Goal: Task Accomplishment & Management: Manage account settings

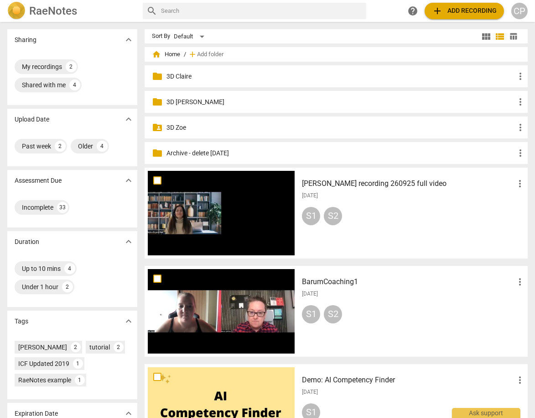
click at [173, 76] on p "3D Claire" at bounding box center [341, 77] width 349 height 10
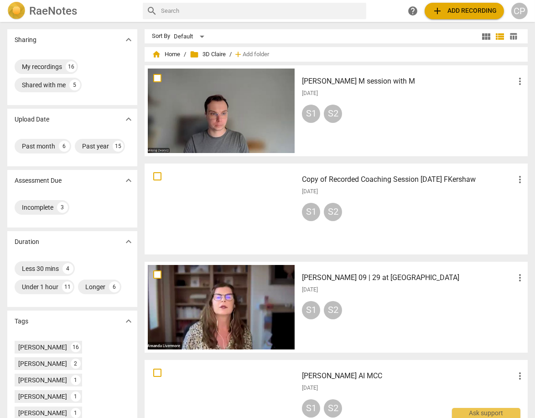
click at [346, 82] on h3 "[PERSON_NAME] M session with M" at bounding box center [408, 81] width 213 height 11
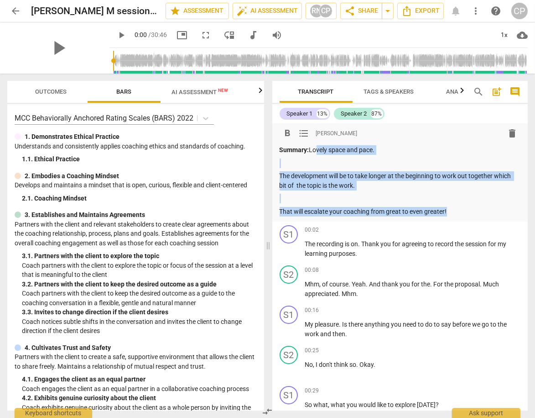
drag, startPoint x: 313, startPoint y: 149, endPoint x: 455, endPoint y: 212, distance: 155.1
click at [455, 212] on div "Summary: Lovely space and pace. The development will be to take longer at the b…" at bounding box center [400, 180] width 241 height 71
copy div "Lovely space and pace. The development will be to take longer at the beginning …"
click at [365, 11] on span "share Share" at bounding box center [362, 10] width 34 height 11
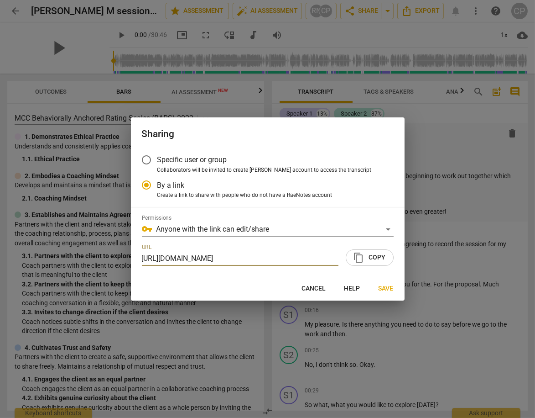
click at [375, 263] on button "content_copy Copy" at bounding box center [370, 257] width 48 height 16
click at [383, 290] on span "Save" at bounding box center [386, 288] width 15 height 9
radio input "false"
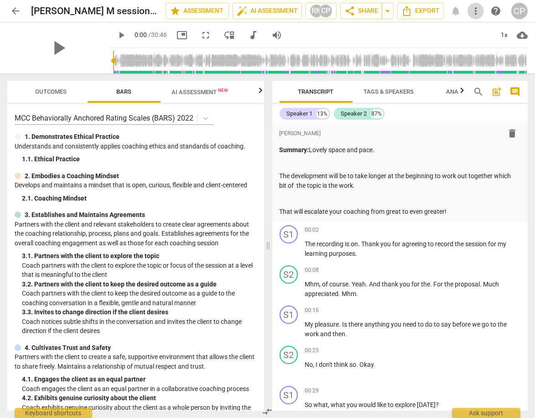
click at [477, 8] on span "more_vert" at bounding box center [476, 10] width 11 height 11
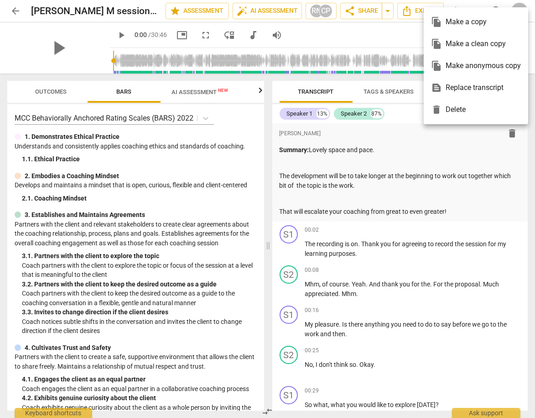
click at [16, 10] on div at bounding box center [267, 209] width 535 height 418
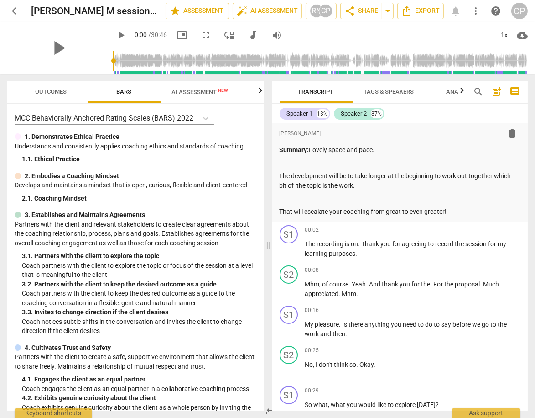
click at [13, 10] on span "arrow_back" at bounding box center [15, 10] width 11 height 11
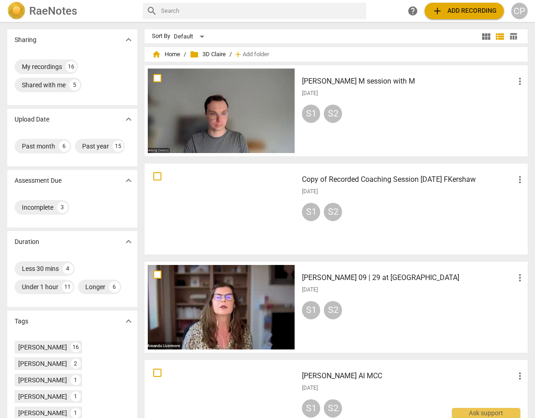
click at [519, 79] on span "more_vert" at bounding box center [520, 81] width 11 height 11
click at [502, 79] on li "Move" at bounding box center [510, 81] width 35 height 22
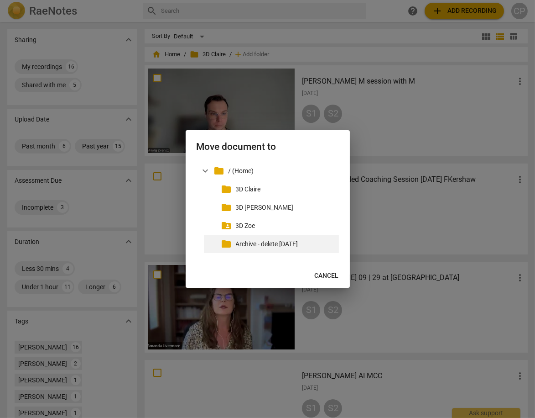
click at [254, 246] on p "Archive - delete [DATE]" at bounding box center [286, 244] width 100 height 10
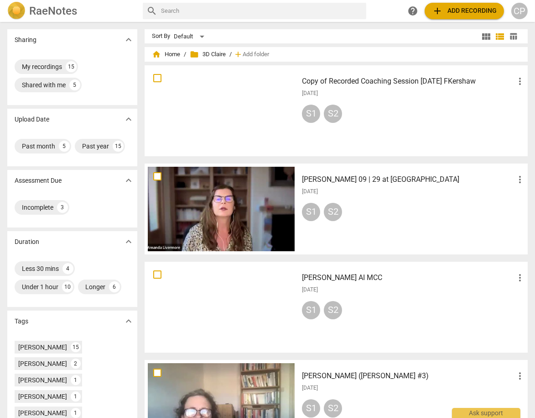
click at [518, 79] on span "more_vert" at bounding box center [520, 81] width 11 height 11
click at [509, 84] on li "Move" at bounding box center [510, 81] width 35 height 22
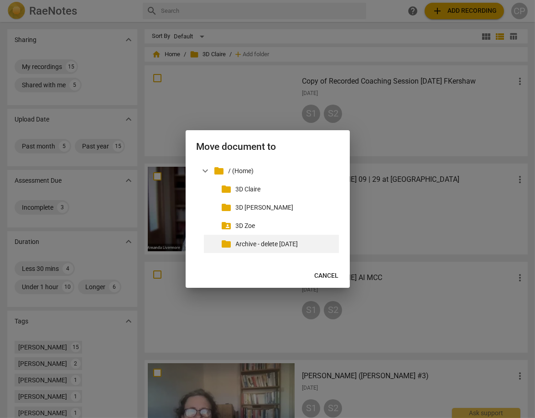
click at [286, 245] on p "Archive - delete [DATE]" at bounding box center [286, 244] width 100 height 10
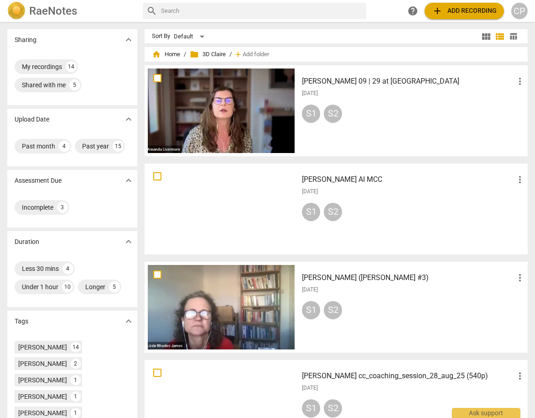
click at [365, 82] on h3 "[PERSON_NAME] 09 | 29 at [GEOGRAPHIC_DATA]" at bounding box center [408, 81] width 213 height 11
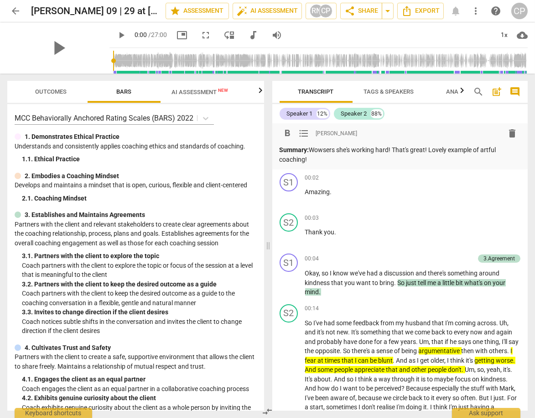
drag, startPoint x: 312, startPoint y: 150, endPoint x: 348, endPoint y: 161, distance: 37.8
click at [335, 163] on p "Summary: Wowsers she's working hard! That's great! Lovely example of artful coa…" at bounding box center [400, 154] width 241 height 19
click at [435, 147] on p "Summary: Wowsers she's working hard! That's great! Lovely example of artful coa…" at bounding box center [400, 154] width 241 height 19
drag, startPoint x: 431, startPoint y: 148, endPoint x: 407, endPoint y: 157, distance: 25.7
click at [438, 160] on p "Summary: Wowsers she's working hard! That's great! Lovely example of artful coa…" at bounding box center [400, 154] width 241 height 19
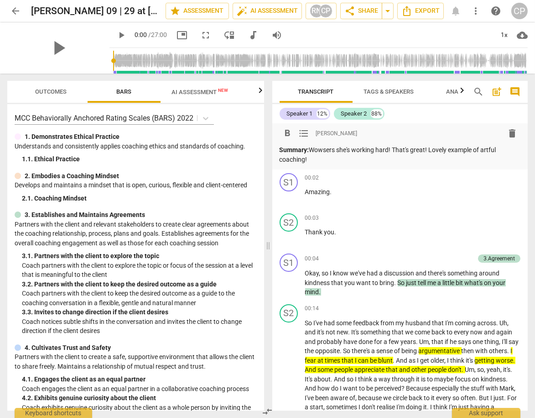
copy p "Lovely example of artful coaching!"
click at [362, 11] on span "share Share" at bounding box center [362, 10] width 34 height 11
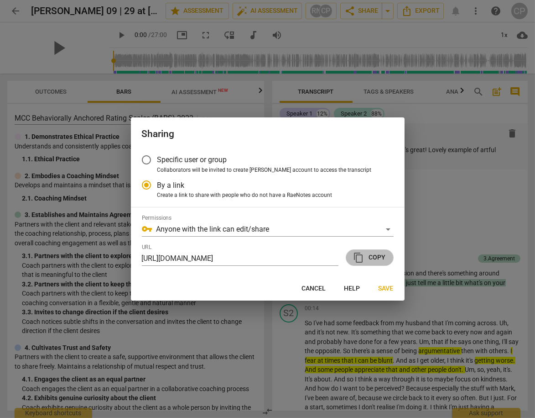
drag, startPoint x: 372, startPoint y: 256, endPoint x: 358, endPoint y: 252, distance: 13.9
click at [372, 255] on span "content_copy Copy" at bounding box center [370, 257] width 32 height 11
click at [386, 287] on span "Save" at bounding box center [386, 288] width 15 height 9
radio input "false"
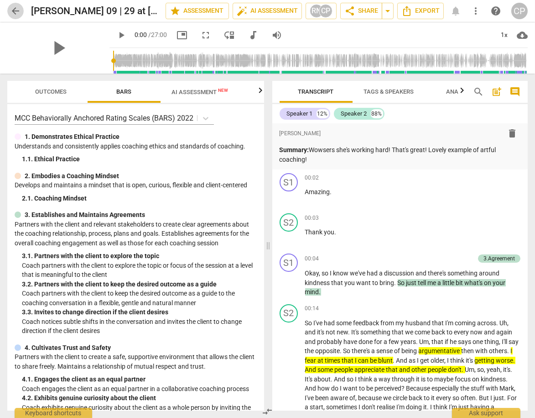
click at [15, 10] on span "arrow_back" at bounding box center [15, 10] width 11 height 11
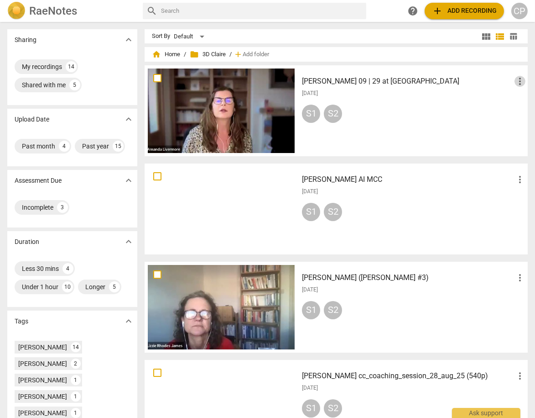
click at [519, 79] on span "more_vert" at bounding box center [520, 81] width 11 height 11
click at [505, 83] on li "Move" at bounding box center [510, 81] width 35 height 22
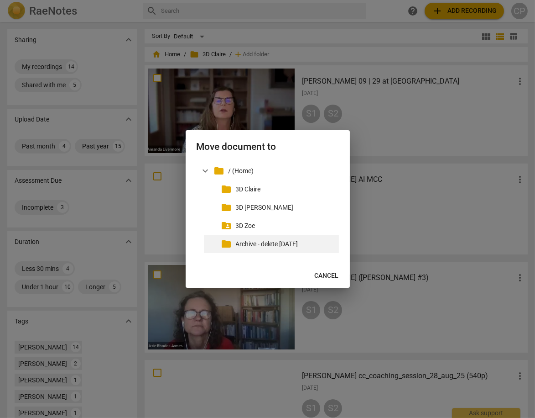
click at [267, 243] on p "Archive - delete [DATE]" at bounding box center [286, 244] width 100 height 10
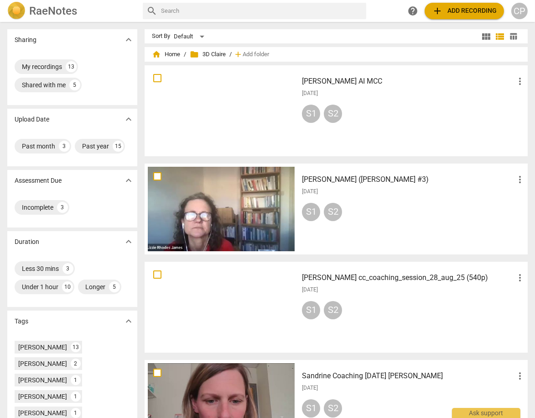
click at [344, 177] on h3 "[PERSON_NAME] ([PERSON_NAME] #3)" at bounding box center [408, 179] width 213 height 11
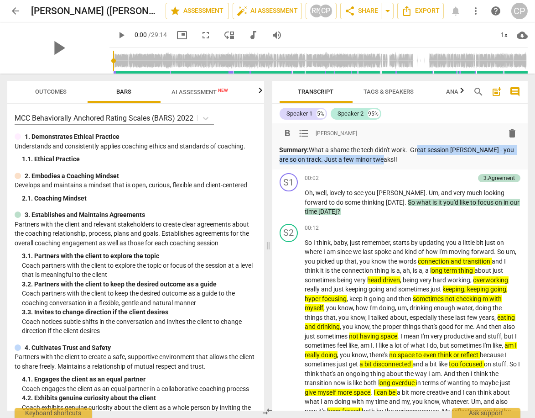
drag, startPoint x: 416, startPoint y: 150, endPoint x: 411, endPoint y: 161, distance: 12.3
click at [411, 161] on p "Summary: What a shame the tech didn't work. Great session [PERSON_NAME] - you a…" at bounding box center [400, 154] width 241 height 19
copy p "Great session [PERSON_NAME] - you are so on track. Just a few minor tweaks!!"
click at [357, 9] on span "share Share" at bounding box center [362, 10] width 34 height 11
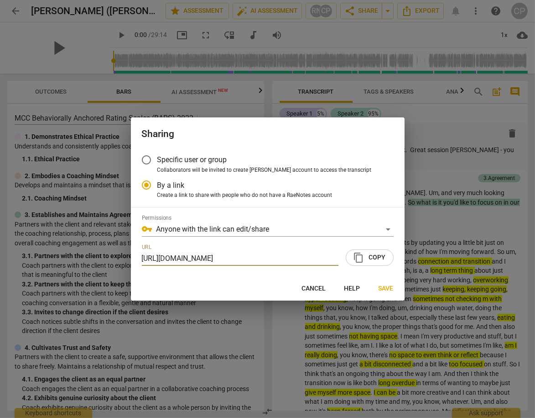
click at [372, 257] on span "content_copy Copy" at bounding box center [370, 257] width 32 height 11
drag, startPoint x: 387, startPoint y: 288, endPoint x: 330, endPoint y: 277, distance: 57.8
click at [387, 288] on span "Save" at bounding box center [386, 288] width 15 height 9
radio input "false"
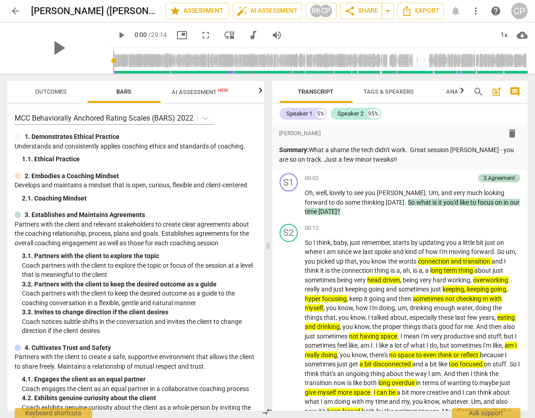
click at [15, 10] on span "arrow_back" at bounding box center [15, 10] width 11 height 11
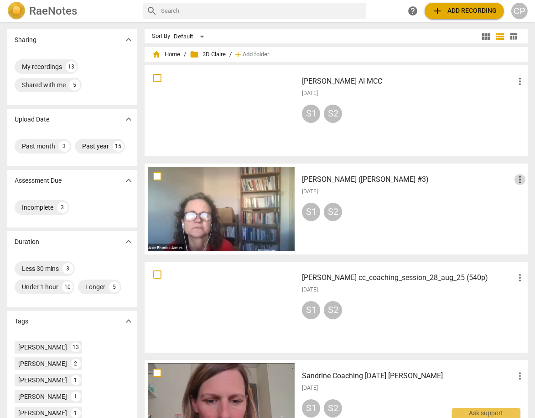
click at [518, 181] on span "more_vert" at bounding box center [520, 179] width 11 height 11
click at [507, 184] on li "Move" at bounding box center [510, 179] width 35 height 22
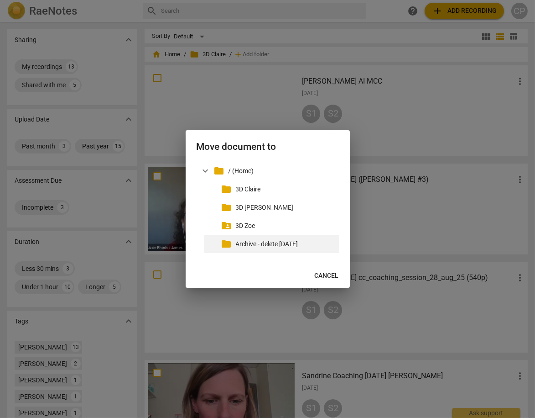
click at [269, 246] on p "Archive - delete [DATE]" at bounding box center [286, 244] width 100 height 10
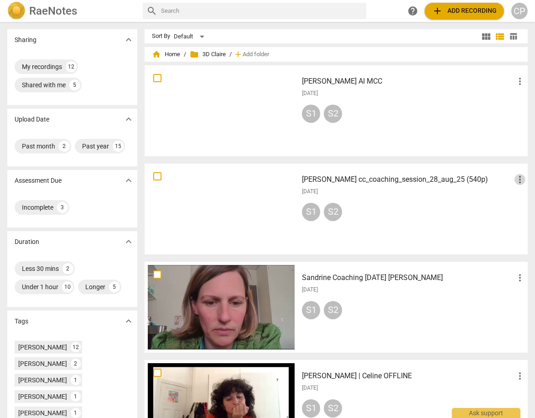
click at [519, 177] on span "more_vert" at bounding box center [520, 179] width 11 height 11
click at [513, 181] on li "Move" at bounding box center [510, 179] width 35 height 22
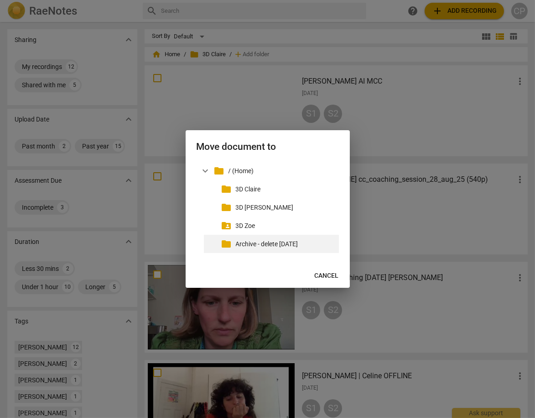
click at [269, 245] on p "Archive - delete [DATE]" at bounding box center [286, 244] width 100 height 10
